Goal: Information Seeking & Learning: Learn about a topic

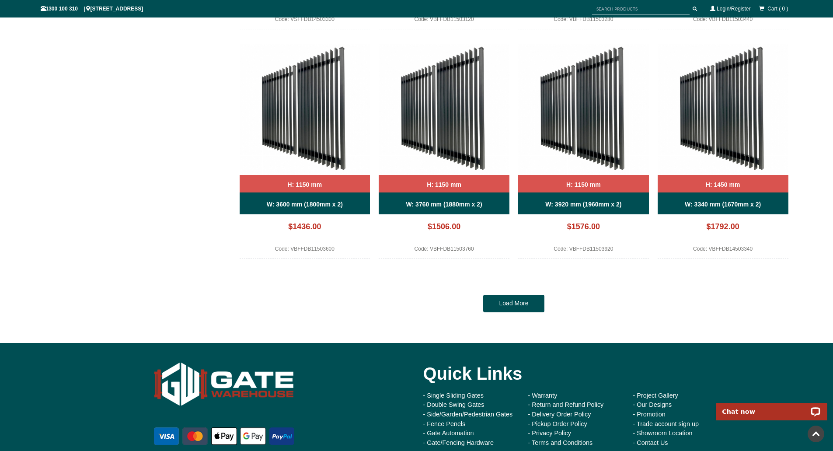
scroll to position [839, 0]
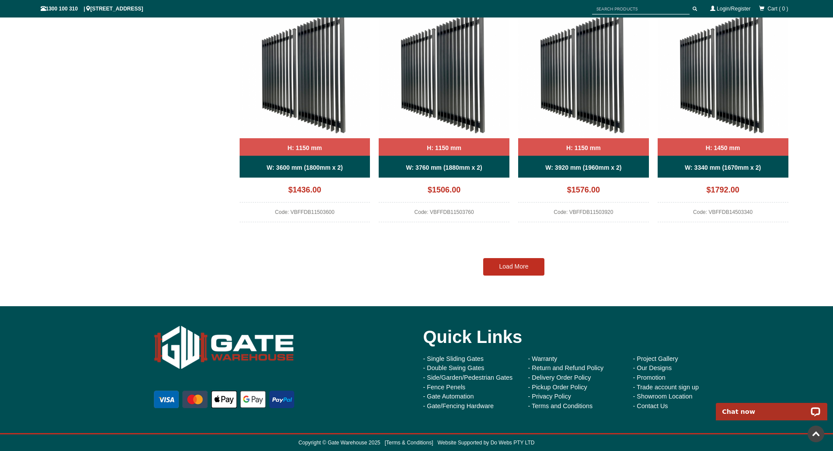
click at [519, 266] on link "Load More" at bounding box center [513, 266] width 61 height 17
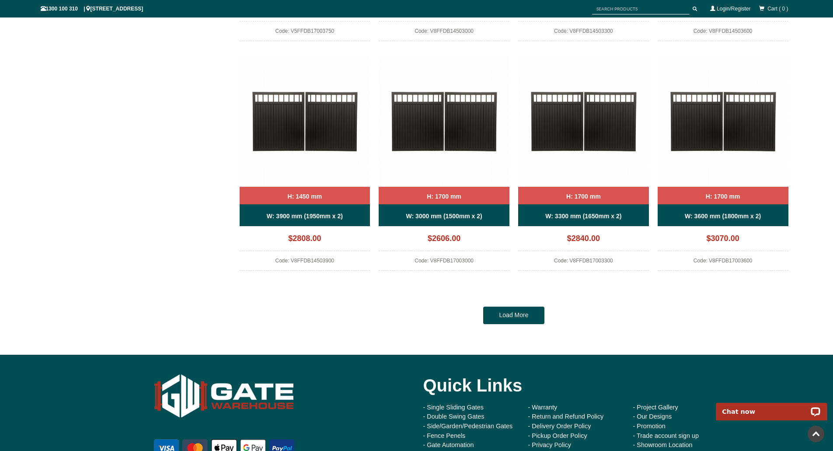
scroll to position [1758, 0]
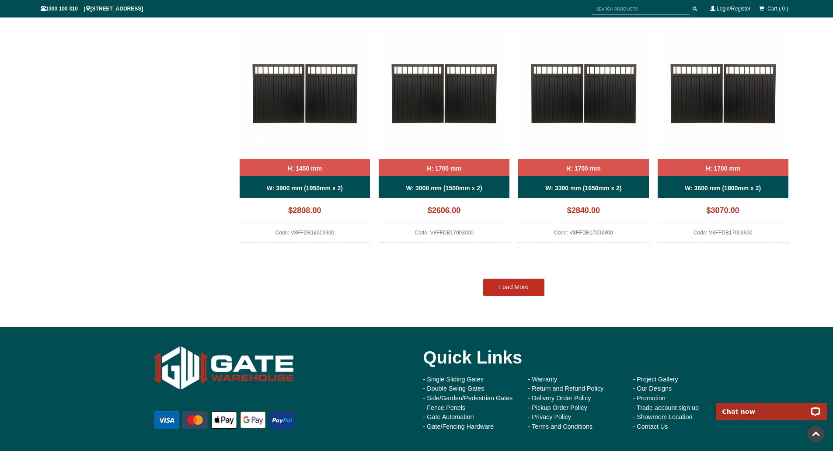
click at [511, 287] on link "Load More" at bounding box center [513, 287] width 61 height 17
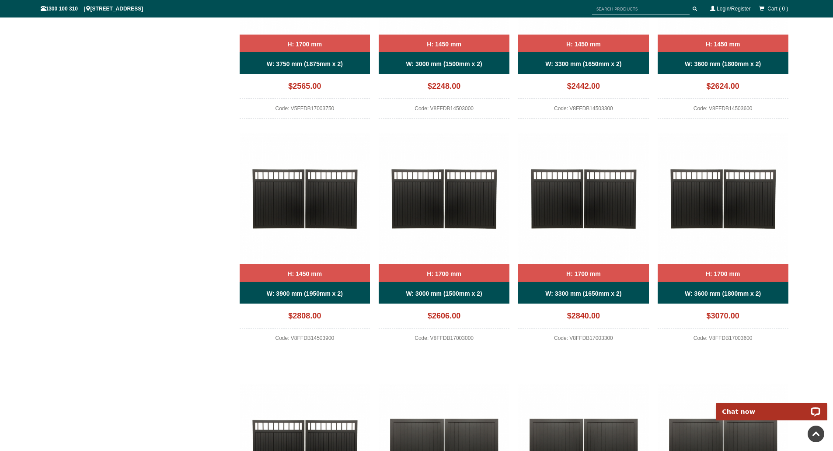
scroll to position [1652, 0]
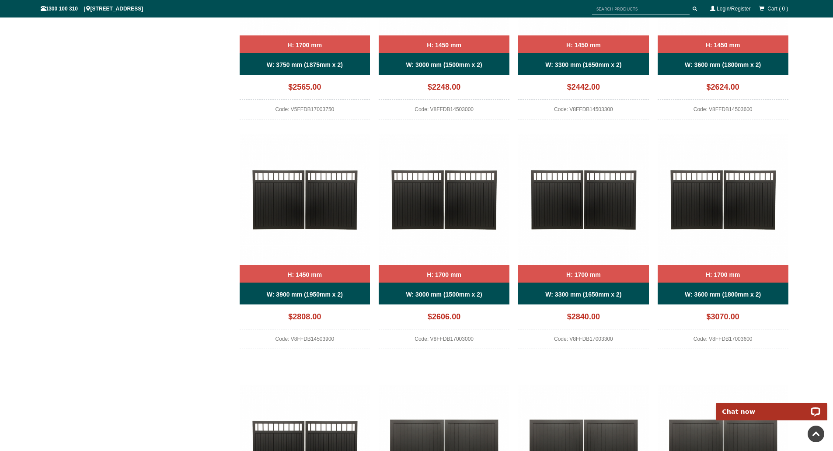
click at [742, 63] on b "W: 3600 mm (1800mm x 2)" at bounding box center [723, 64] width 76 height 7
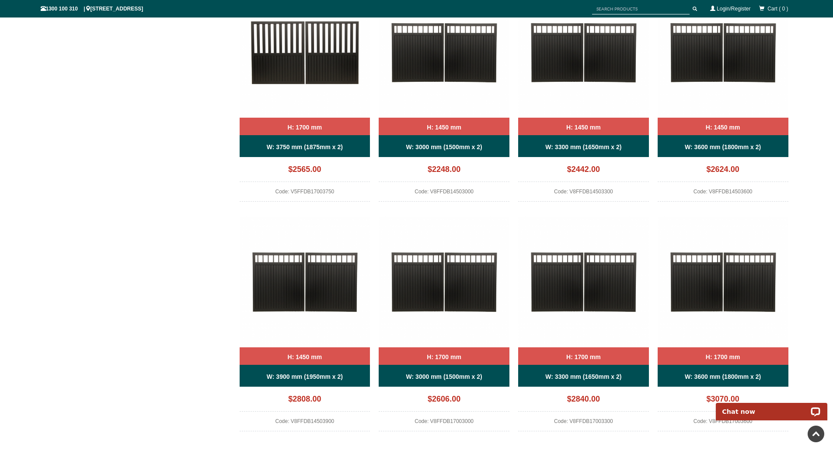
scroll to position [1564, 0]
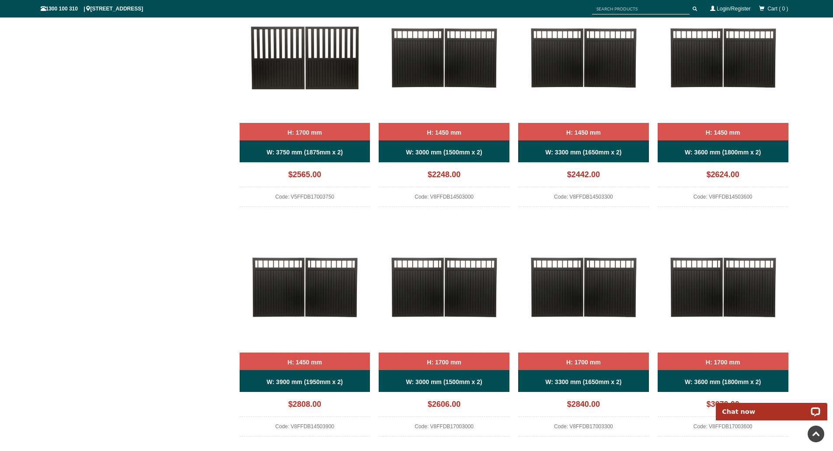
click at [727, 146] on div "W: 3600 mm (1800mm x 2)" at bounding box center [723, 151] width 131 height 22
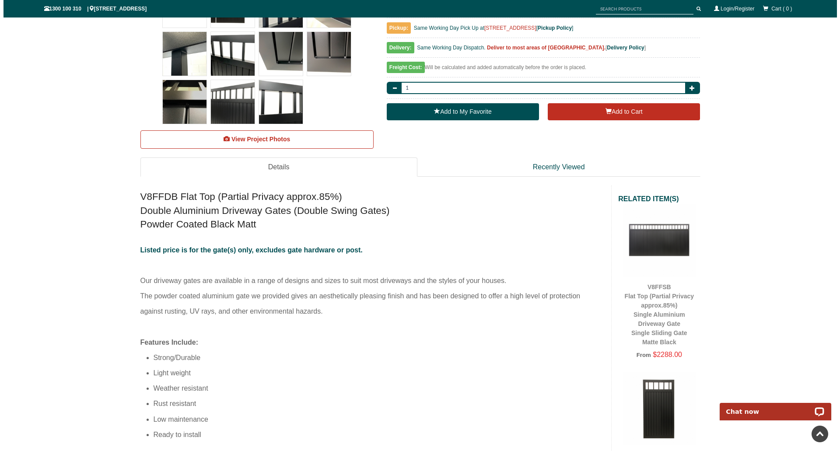
scroll to position [284, 0]
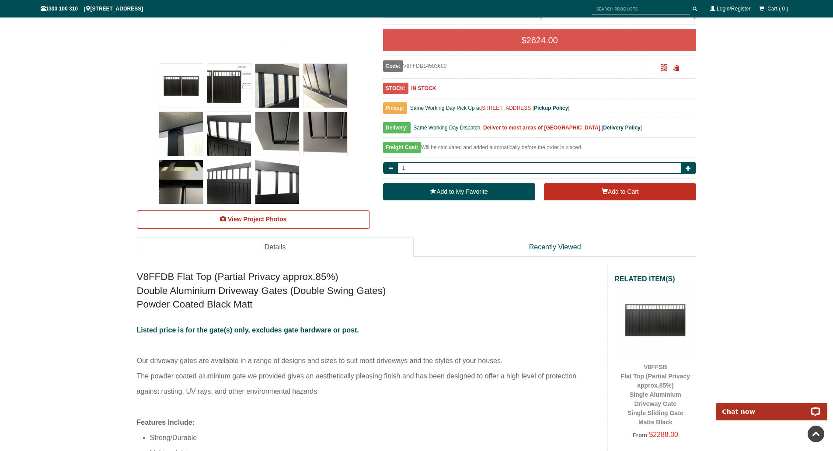
click at [321, 94] on img at bounding box center [326, 86] width 44 height 44
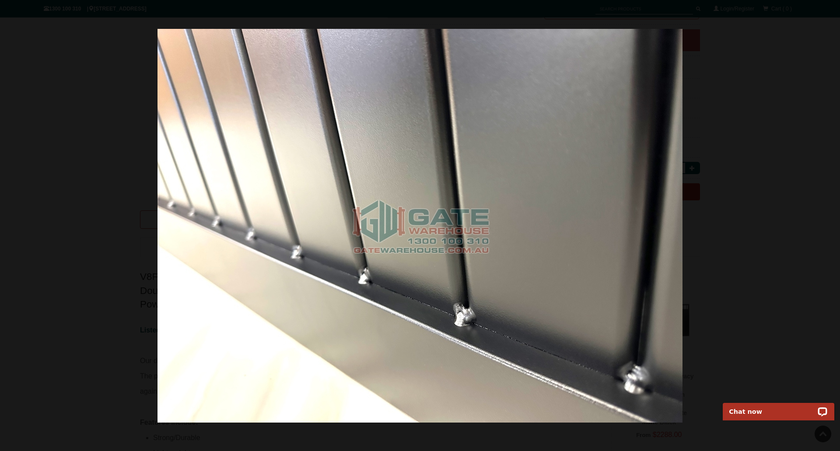
click at [28, 30] on div at bounding box center [420, 225] width 840 height 451
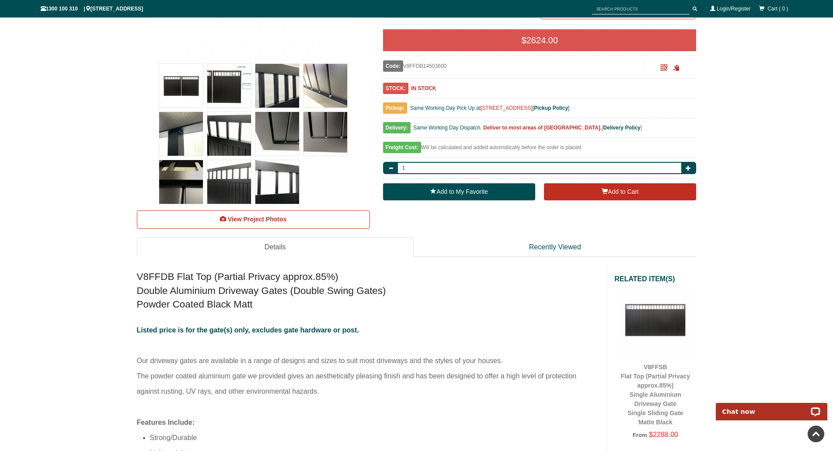
click at [234, 77] on img at bounding box center [229, 86] width 44 height 44
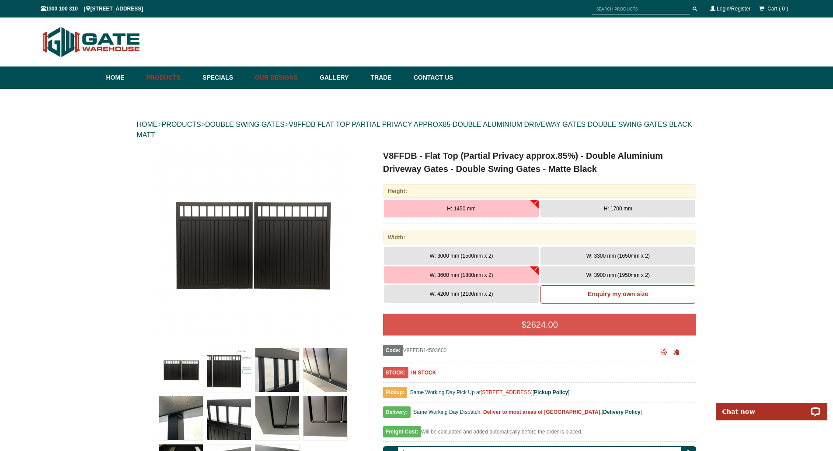
click at [286, 74] on link "Our Designs" at bounding box center [283, 77] width 65 height 22
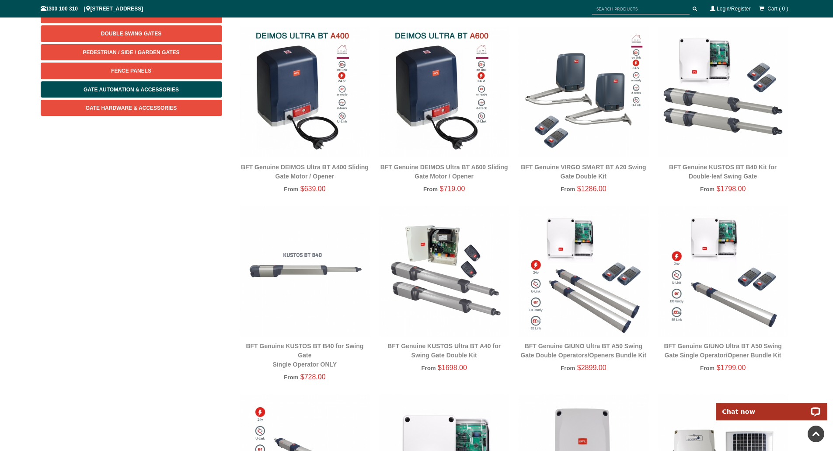
scroll to position [131, 0]
click at [564, 250] on img at bounding box center [583, 271] width 131 height 131
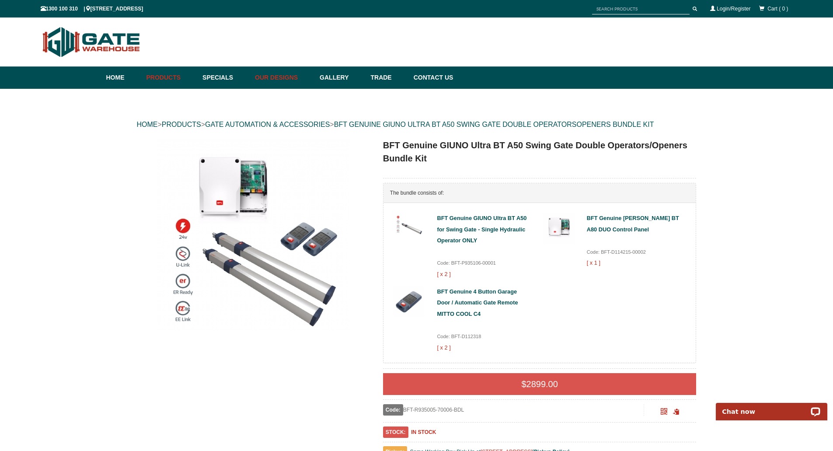
click at [277, 77] on link "Our Designs" at bounding box center [283, 77] width 65 height 22
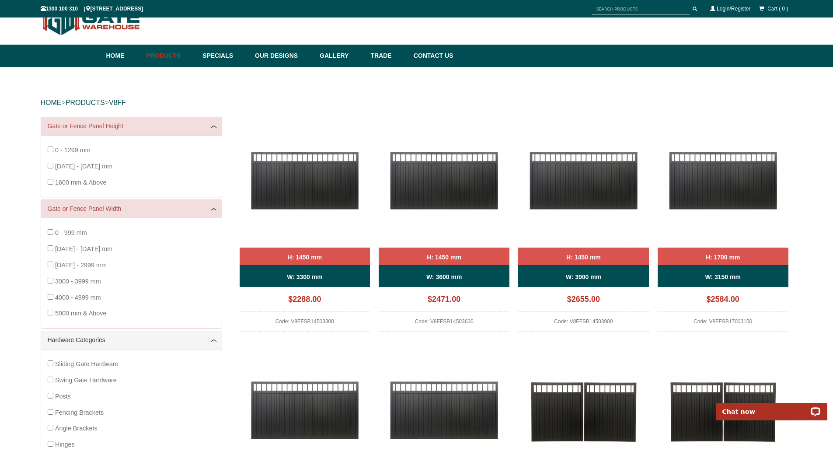
scroll to position [109, 0]
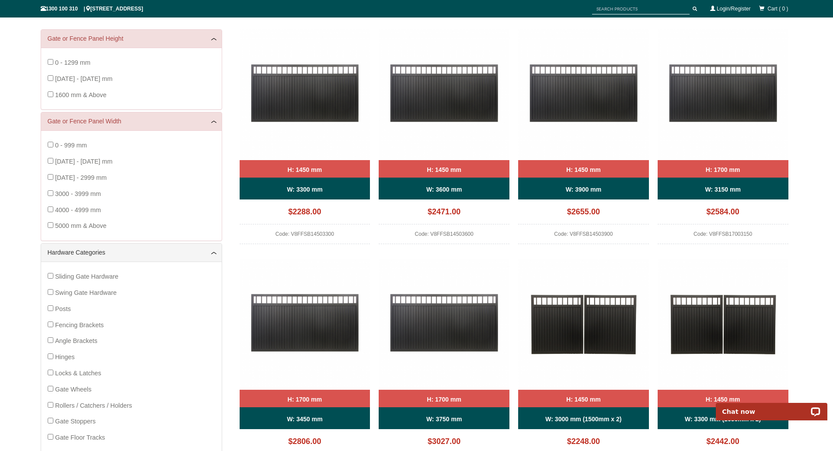
click at [450, 181] on div "W: 3600 mm" at bounding box center [444, 189] width 131 height 22
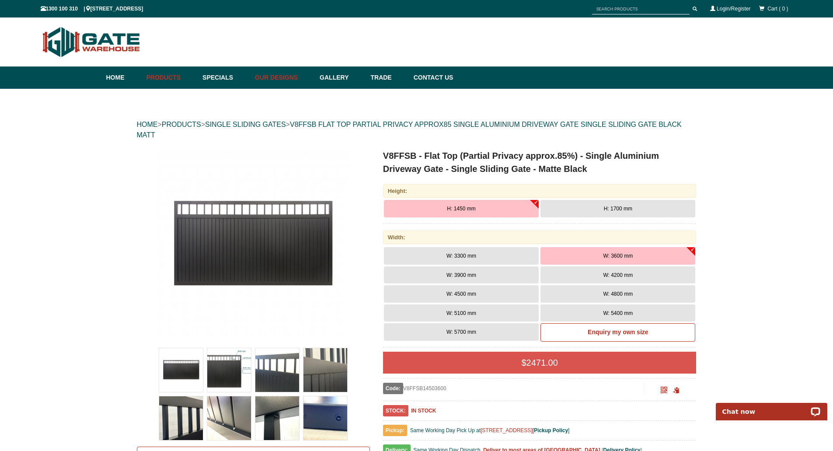
click at [275, 78] on link "Our Designs" at bounding box center [283, 77] width 65 height 22
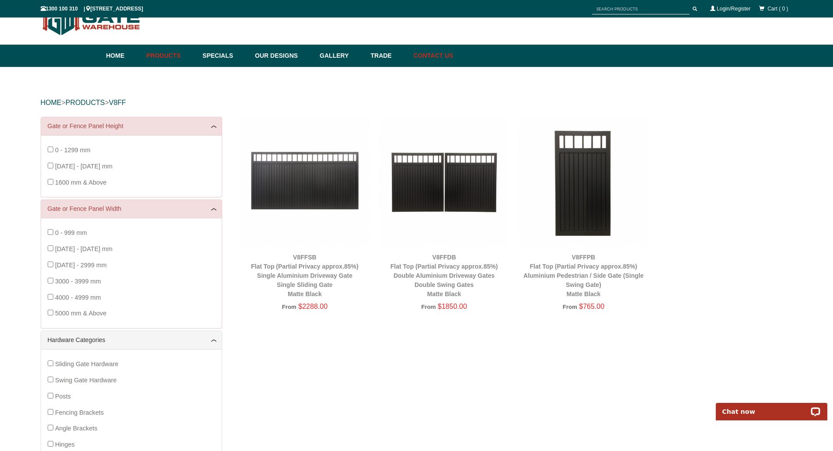
click at [447, 55] on link "Contact Us" at bounding box center [431, 56] width 44 height 22
